Goal: Obtain resource: Obtain resource

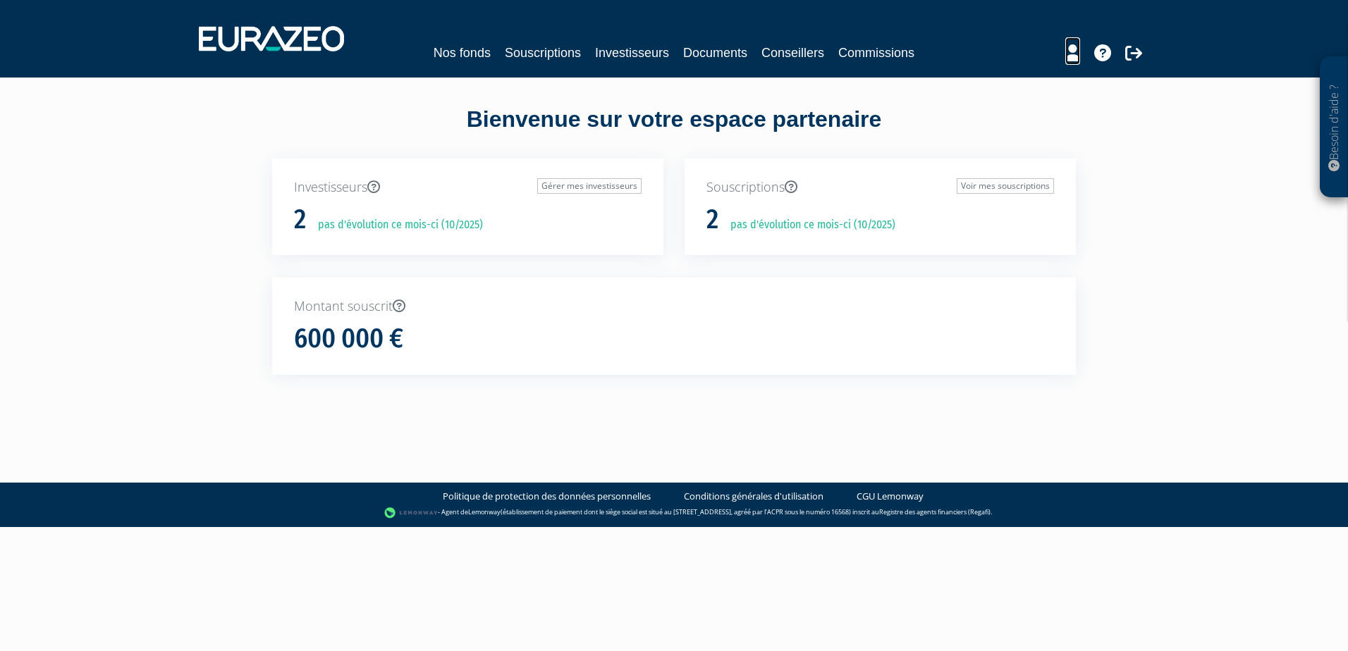
click at [1074, 59] on icon at bounding box center [1072, 52] width 15 height 17
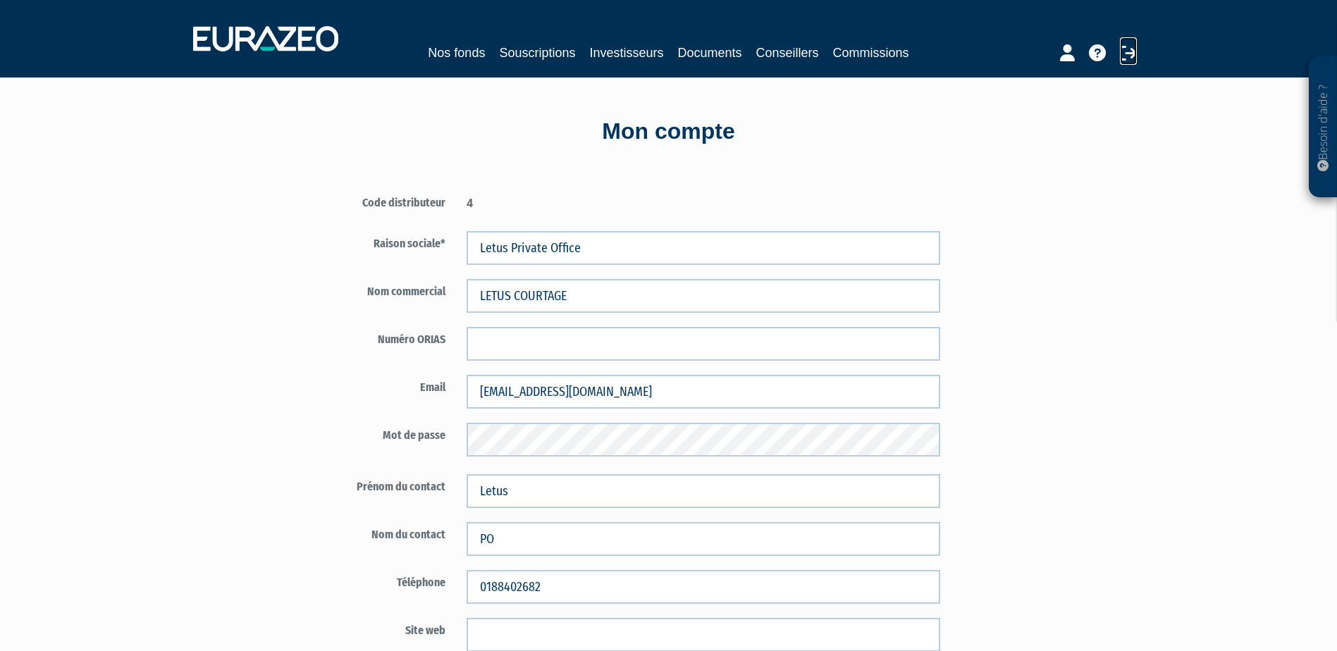
click at [1129, 60] on icon at bounding box center [1128, 52] width 17 height 17
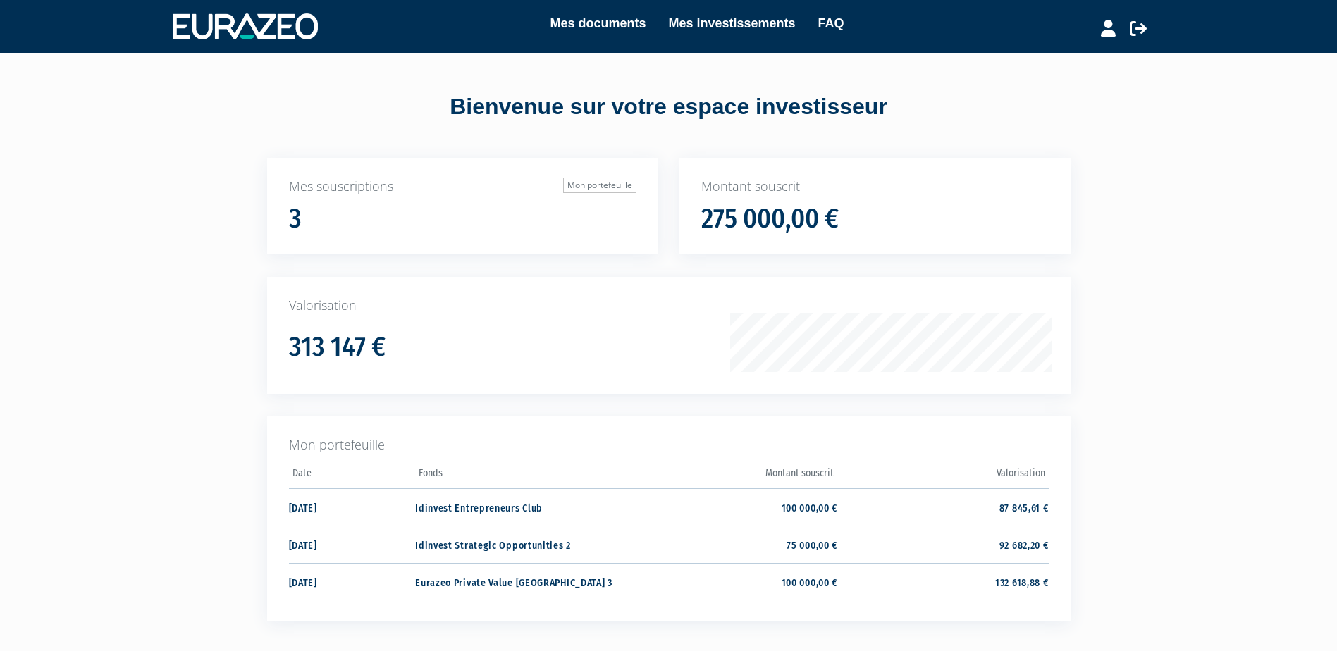
click at [854, 240] on div "Montant souscrit 275 000,00 €" at bounding box center [874, 206] width 391 height 97
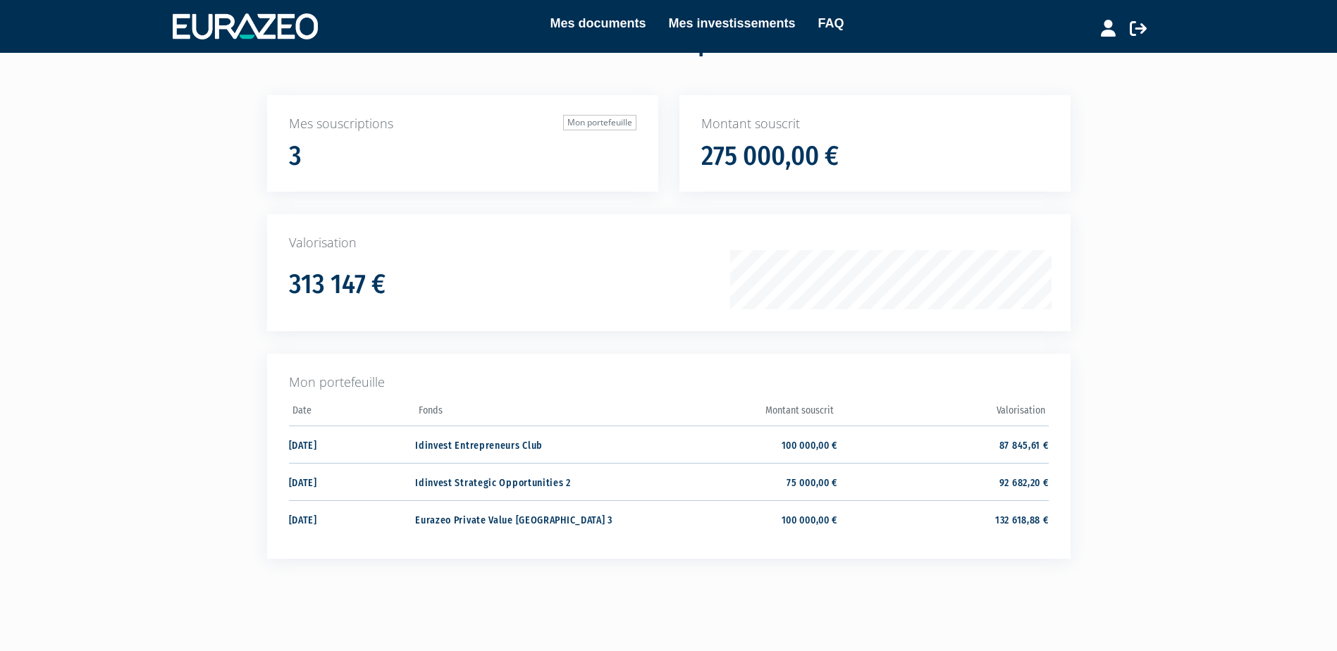
scroll to position [123, 0]
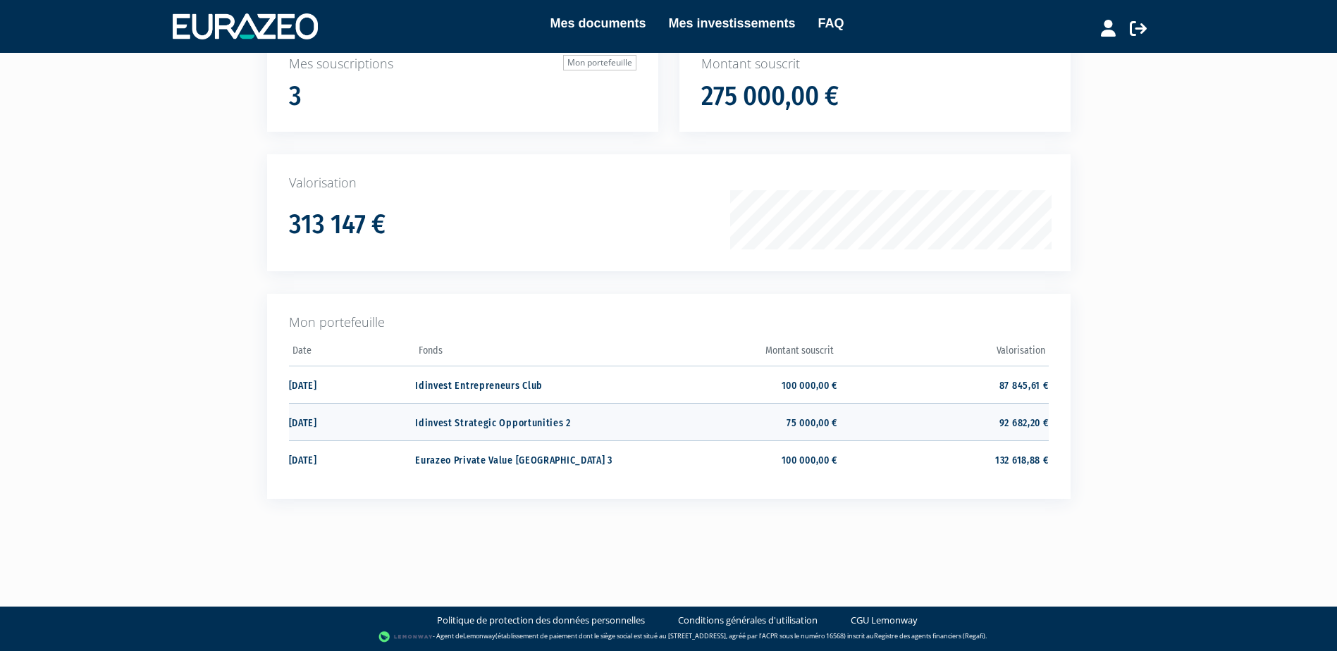
drag, startPoint x: 417, startPoint y: 429, endPoint x: 400, endPoint y: 429, distance: 16.9
click at [417, 429] on td "Idinvest Strategic Opportunities 2" at bounding box center [520, 421] width 211 height 37
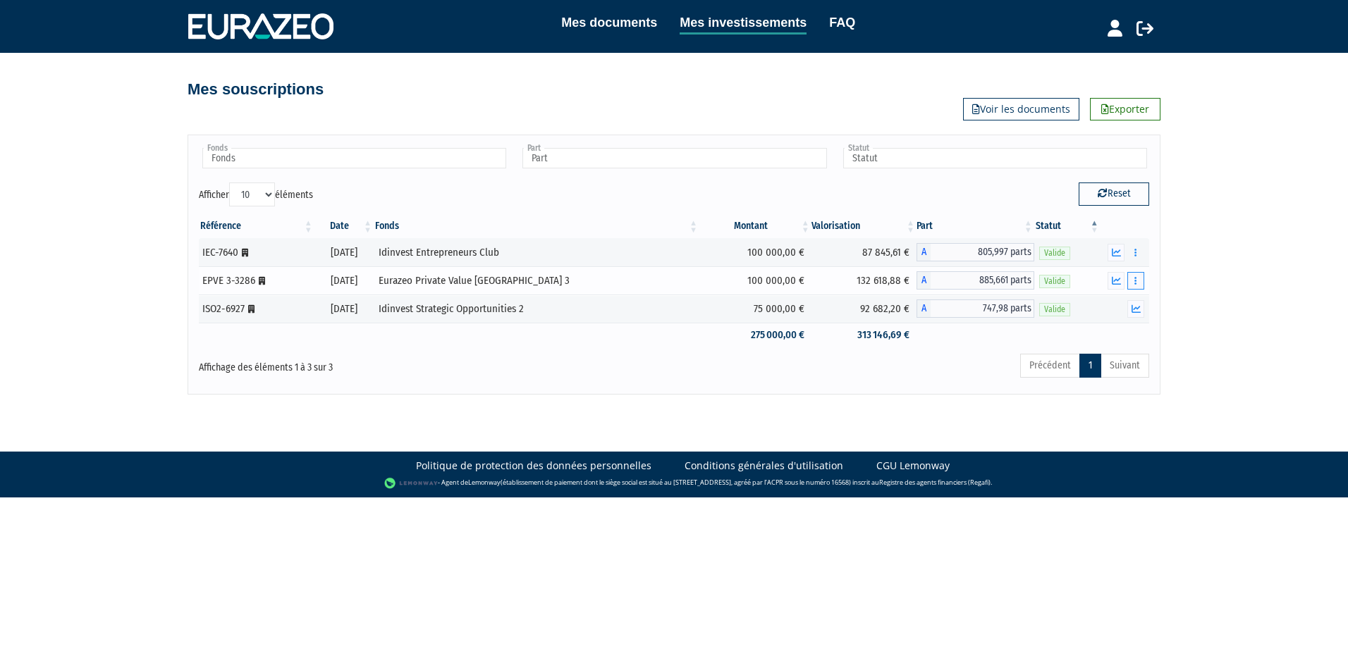
click at [1132, 272] on button "button" at bounding box center [1135, 281] width 17 height 18
click at [1188, 285] on div "Mes documents Mes investissements FAQ Déconnexion Mes documents Mes investissem…" at bounding box center [674, 197] width 1348 height 395
click at [1110, 281] on button "button" at bounding box center [1115, 281] width 17 height 18
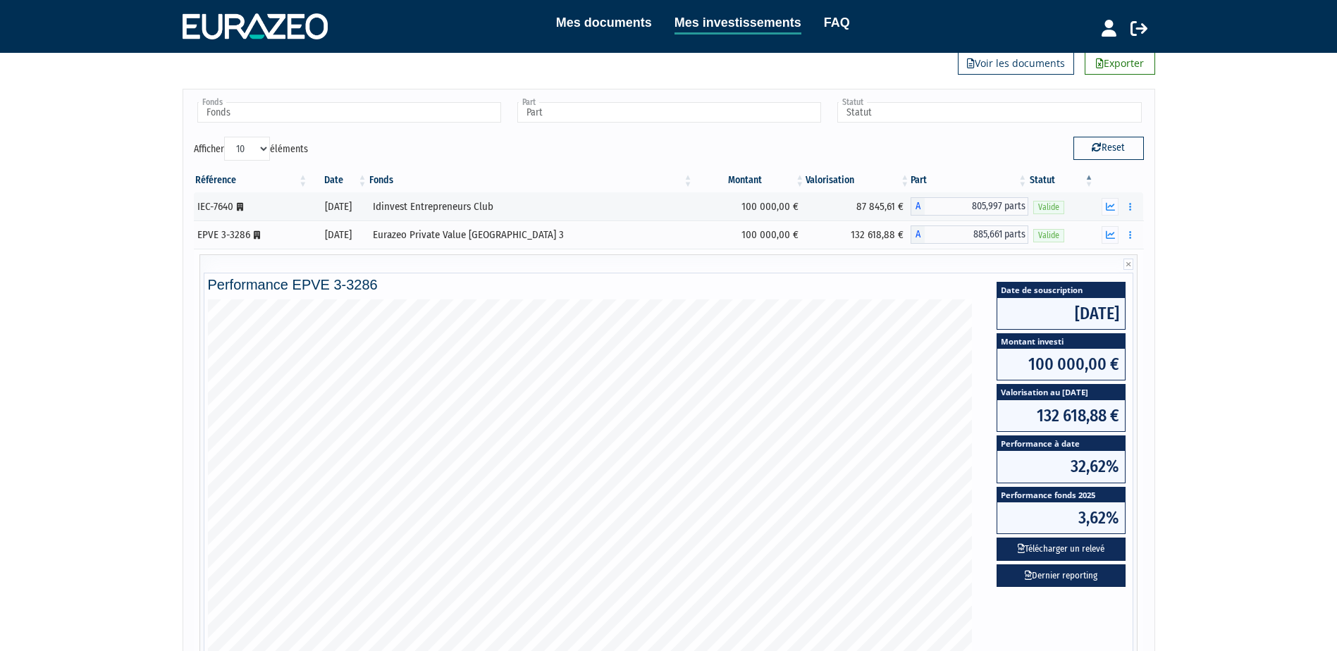
scroll to position [70, 0]
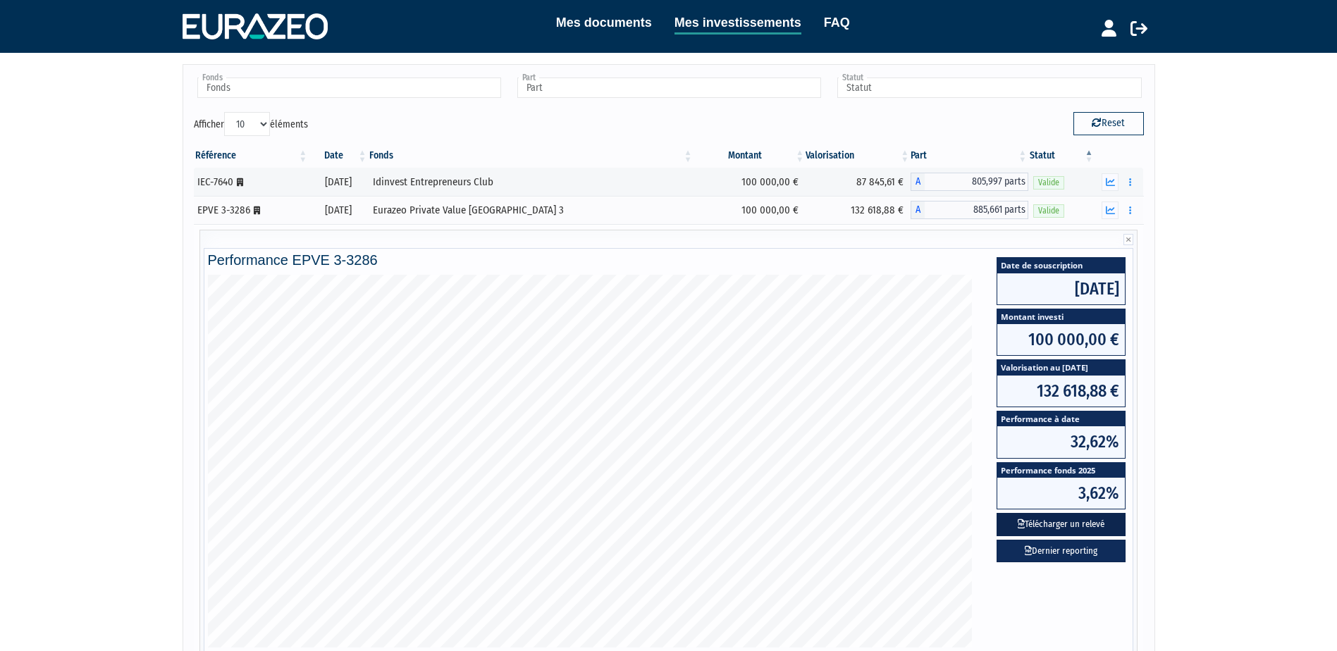
click at [1092, 521] on button "Télécharger un relevé" at bounding box center [1061, 524] width 129 height 23
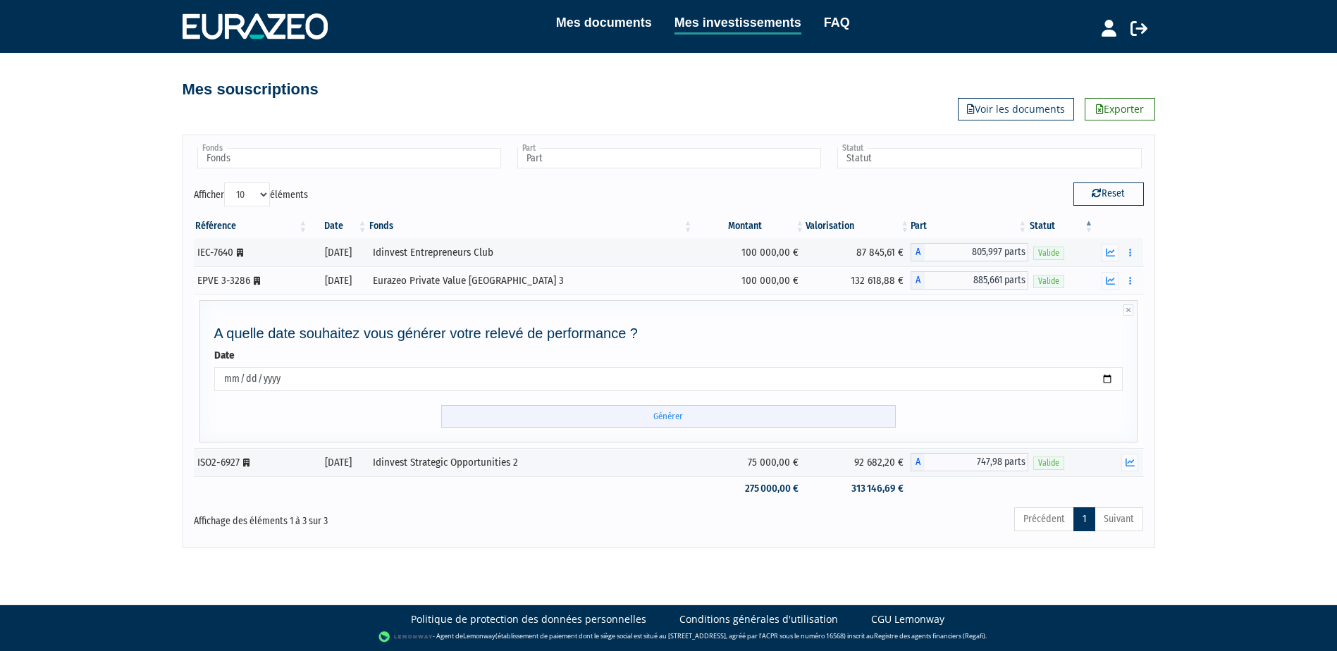
click at [684, 416] on input "Générer" at bounding box center [668, 416] width 455 height 23
click at [1129, 247] on button "button" at bounding box center [1129, 253] width 17 height 18
click at [1112, 255] on icon "button" at bounding box center [1110, 252] width 9 height 9
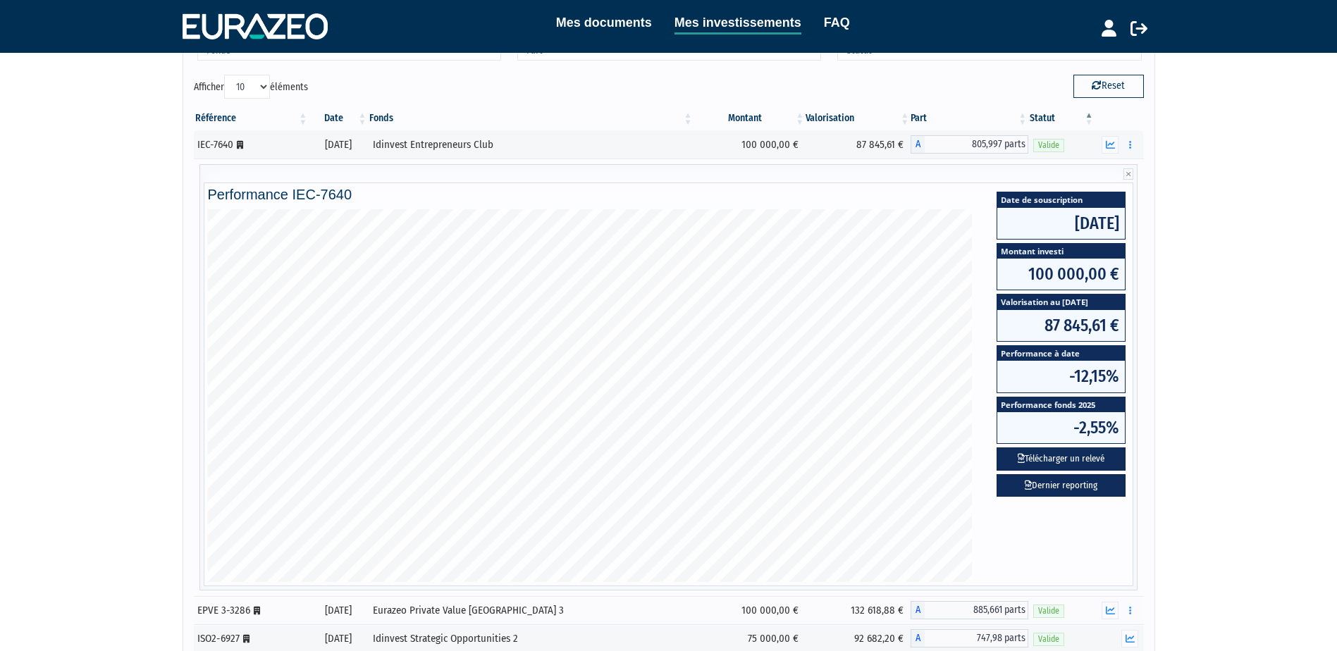
scroll to position [285, 0]
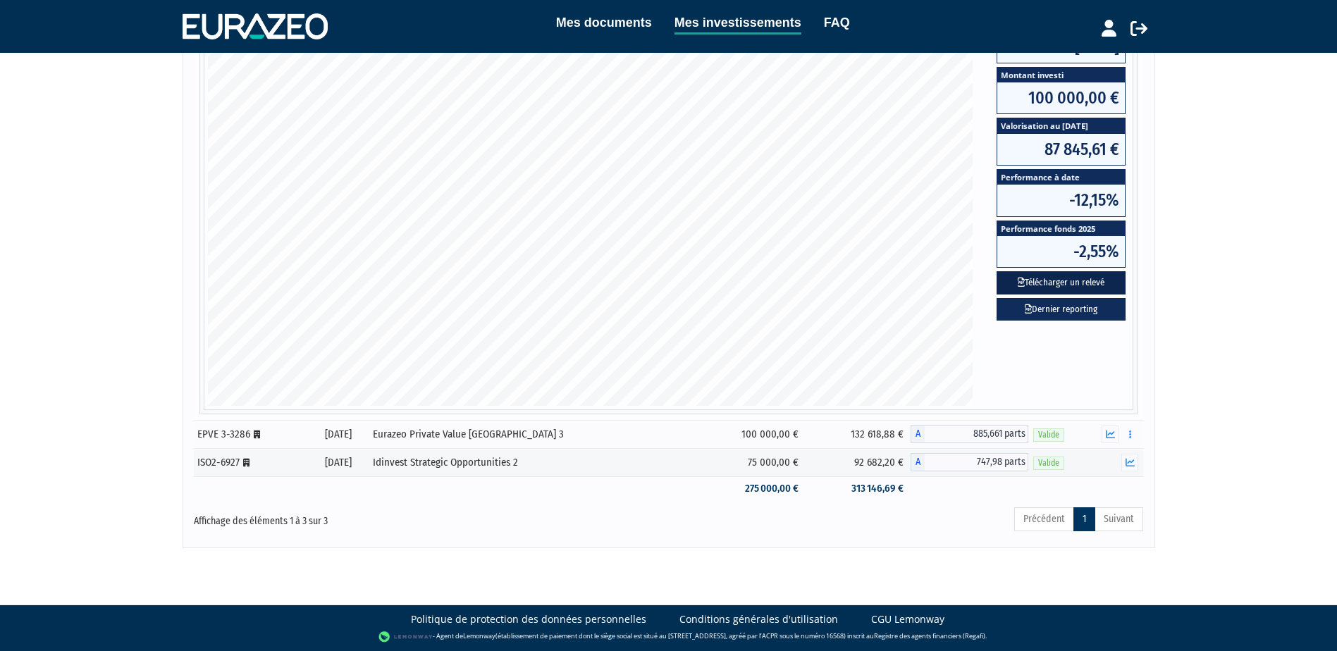
click at [1074, 283] on button "Télécharger un relevé" at bounding box center [1061, 282] width 129 height 23
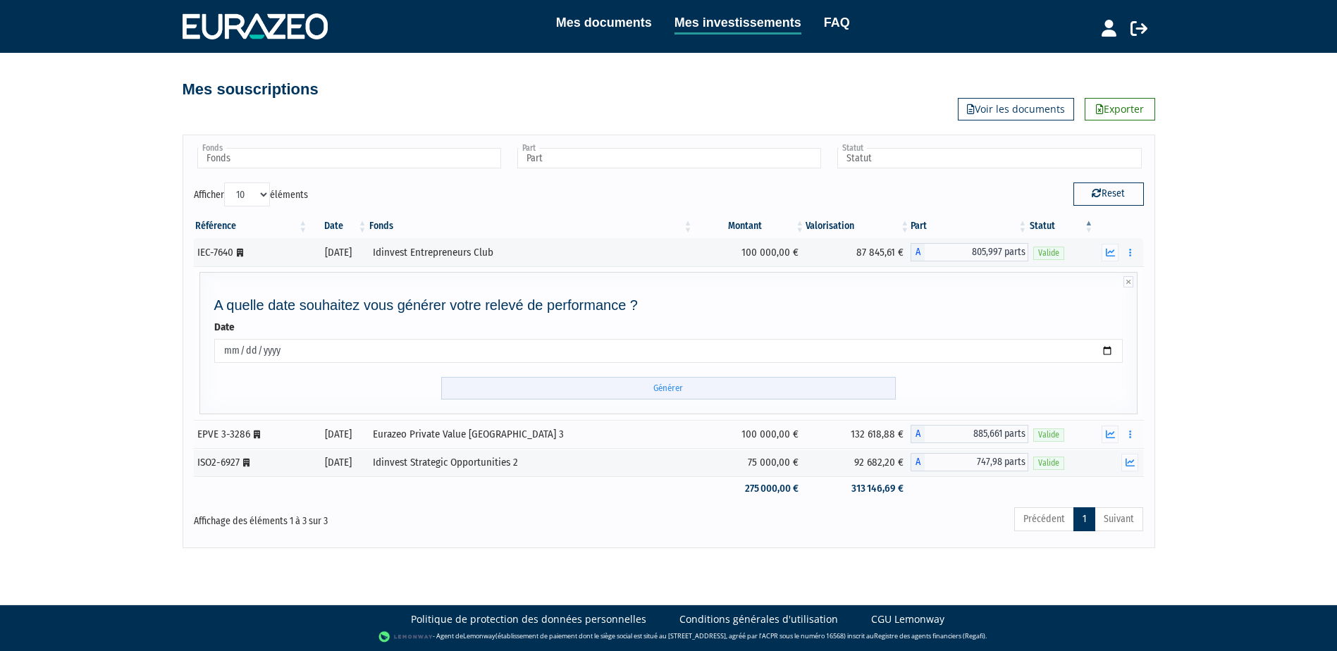
click at [675, 383] on input "Générer" at bounding box center [668, 388] width 455 height 23
click at [1124, 460] on button "button" at bounding box center [1129, 463] width 17 height 18
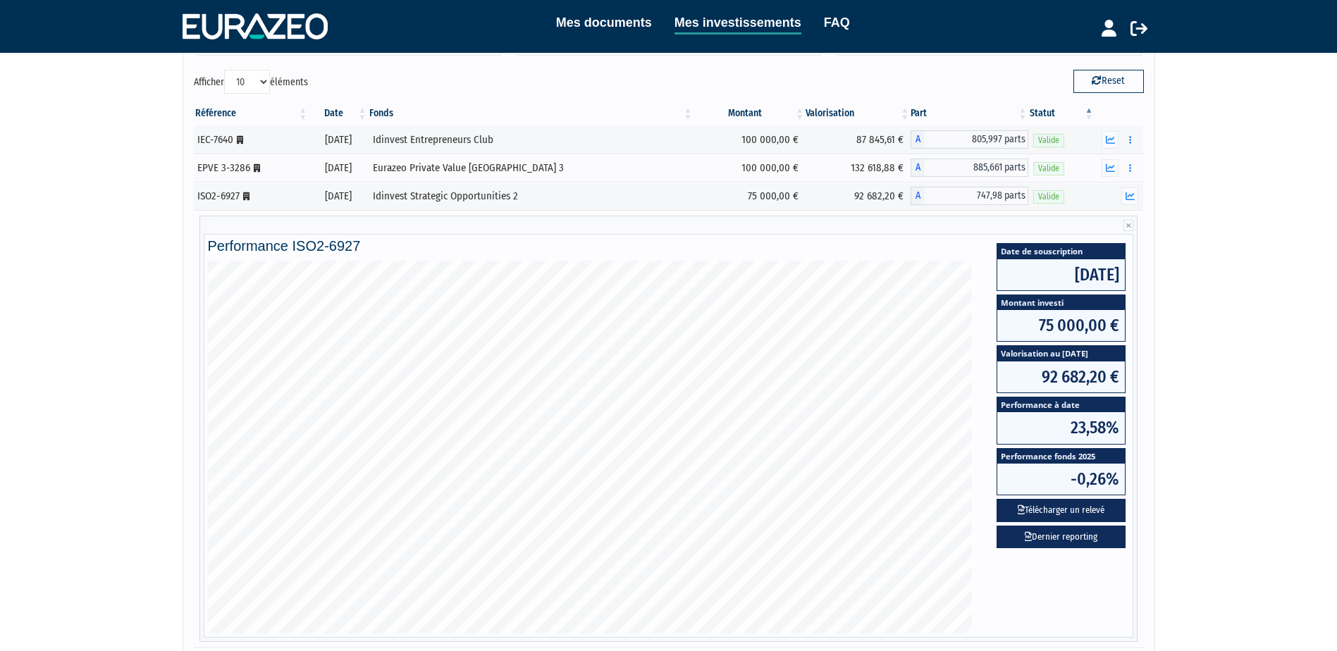
scroll to position [285, 0]
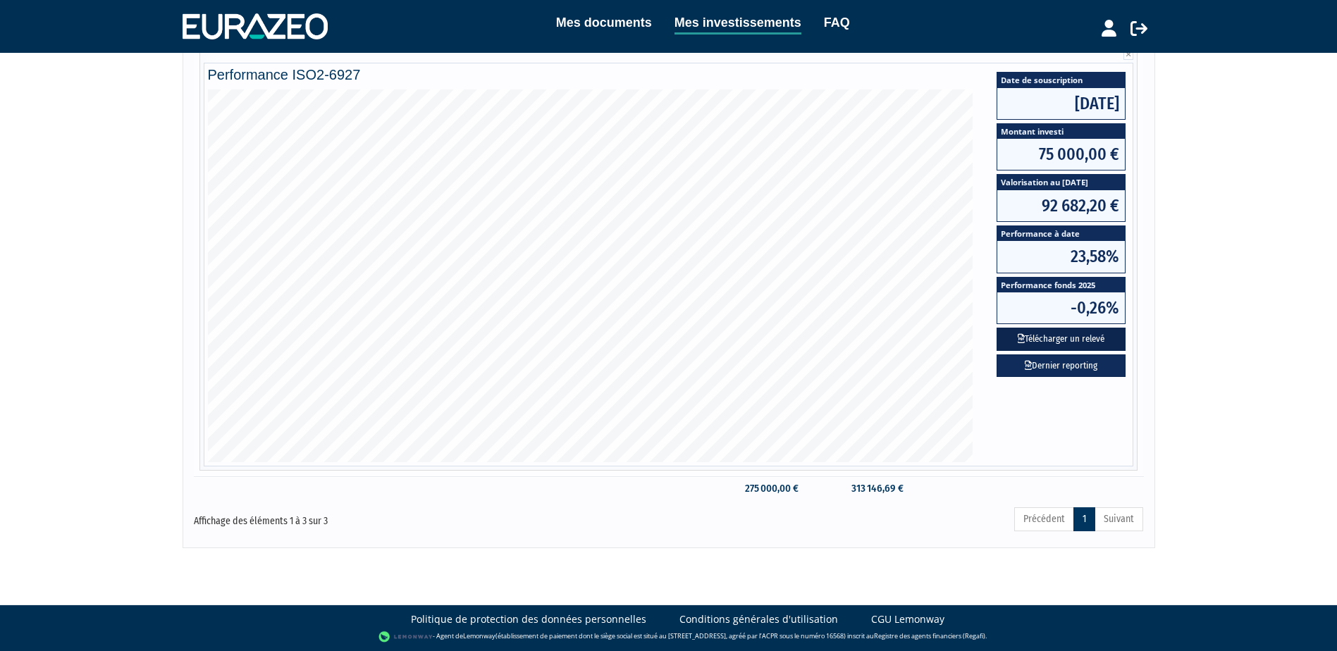
click at [1080, 335] on button "Télécharger un relevé" at bounding box center [1061, 339] width 129 height 23
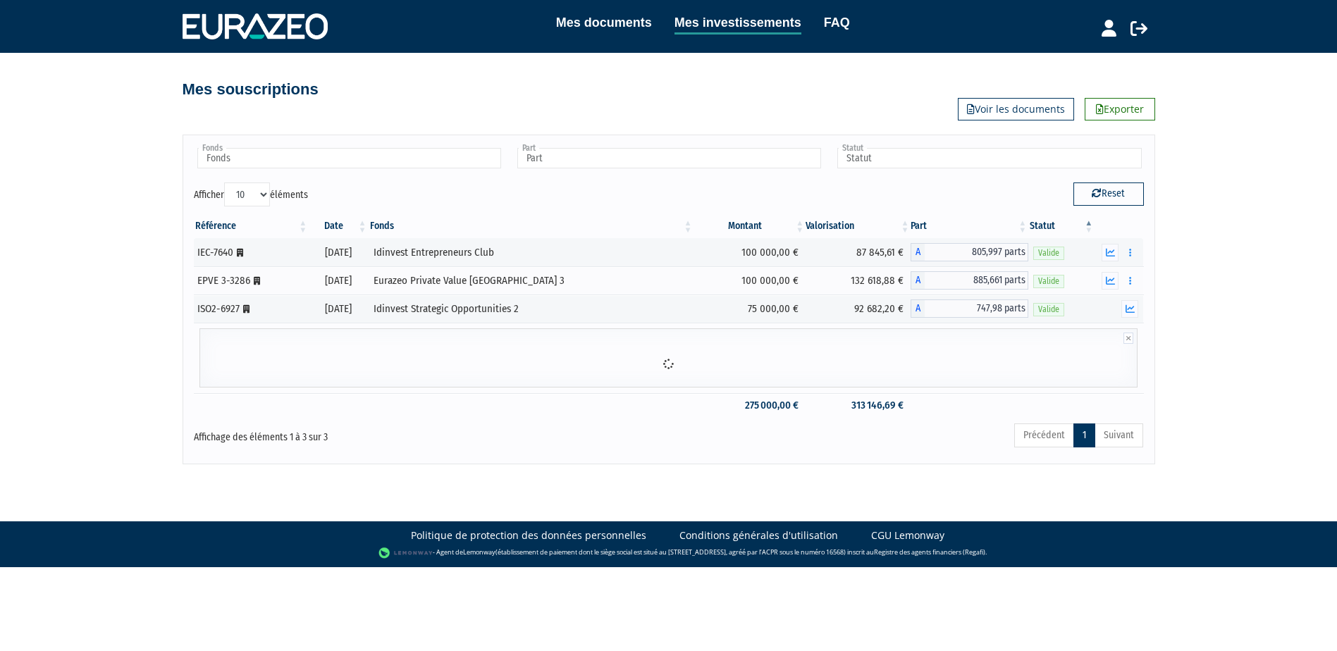
scroll to position [0, 0]
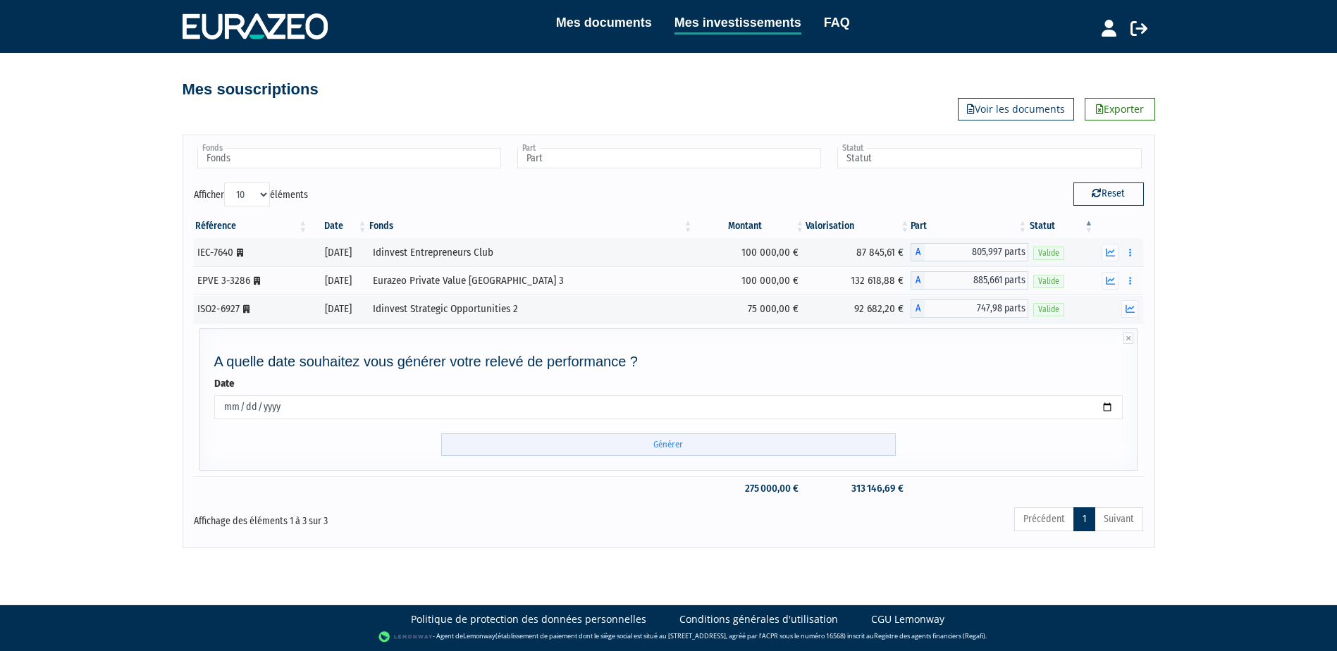
click at [689, 447] on input "Générer" at bounding box center [668, 444] width 455 height 23
click at [680, 445] on input "Générer" at bounding box center [668, 444] width 455 height 23
